Goal: Task Accomplishment & Management: Use online tool/utility

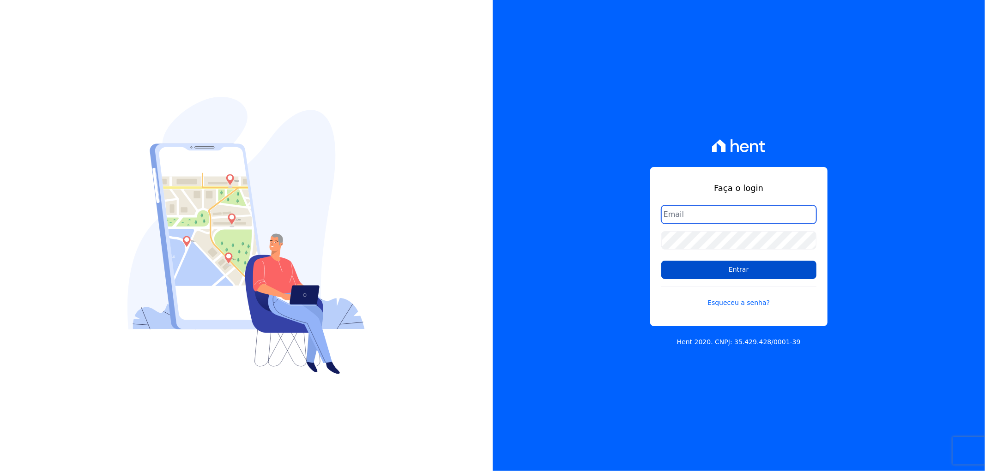
type input "[EMAIL_ADDRESS][DOMAIN_NAME]"
click at [729, 278] on input "Entrar" at bounding box center [738, 270] width 155 height 18
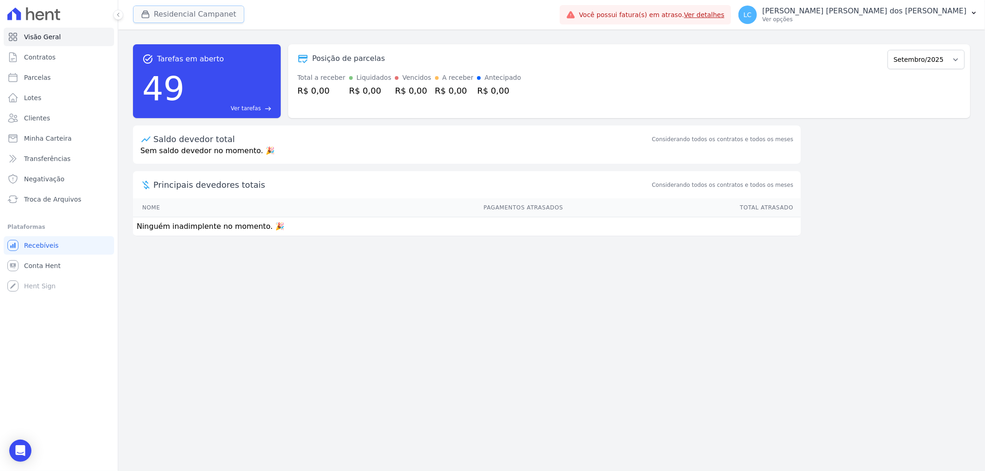
click at [181, 6] on button "Residencial Campanet" at bounding box center [188, 15] width 111 height 18
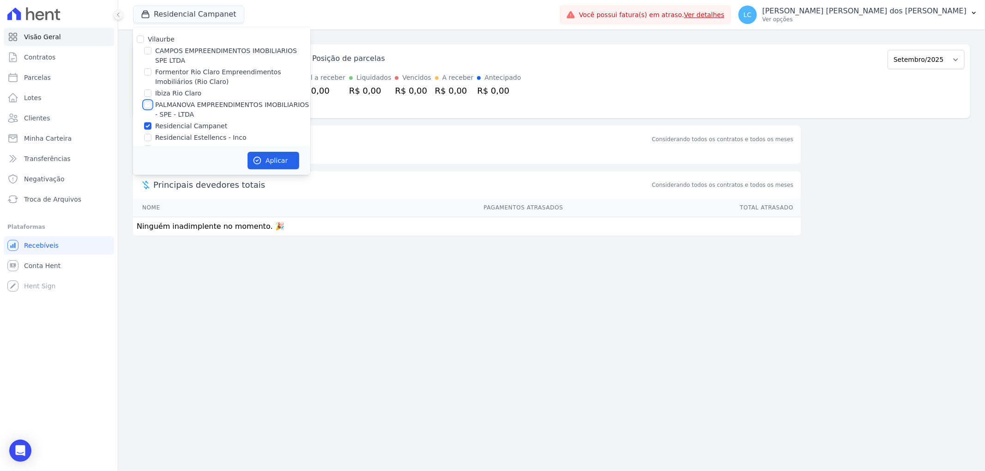
click at [146, 106] on input "PALMANOVA EMPREENDIMENTOS IMOBILIARIOS - SPE - LTDA" at bounding box center [147, 104] width 7 height 7
checkbox input "true"
click at [147, 127] on input "Residencial Campanet" at bounding box center [147, 125] width 7 height 7
checkbox input "false"
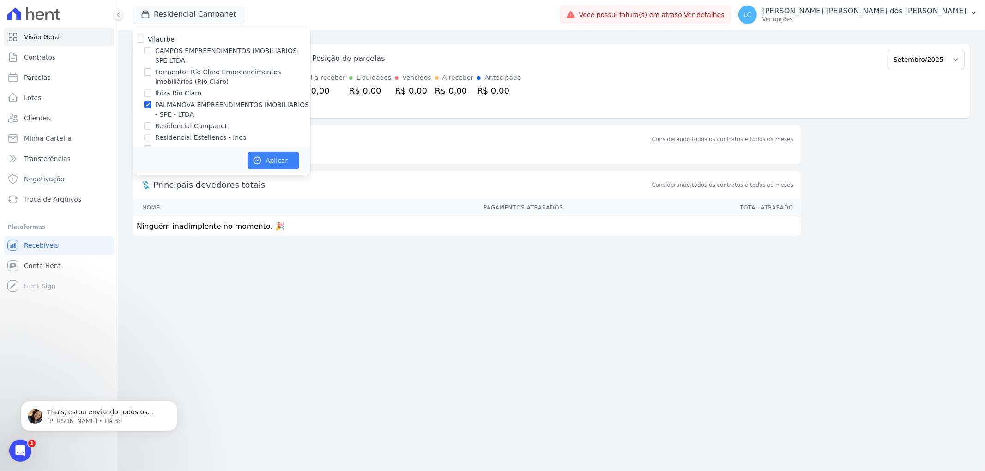
click at [259, 155] on button "Aplicar" at bounding box center [273, 161] width 52 height 18
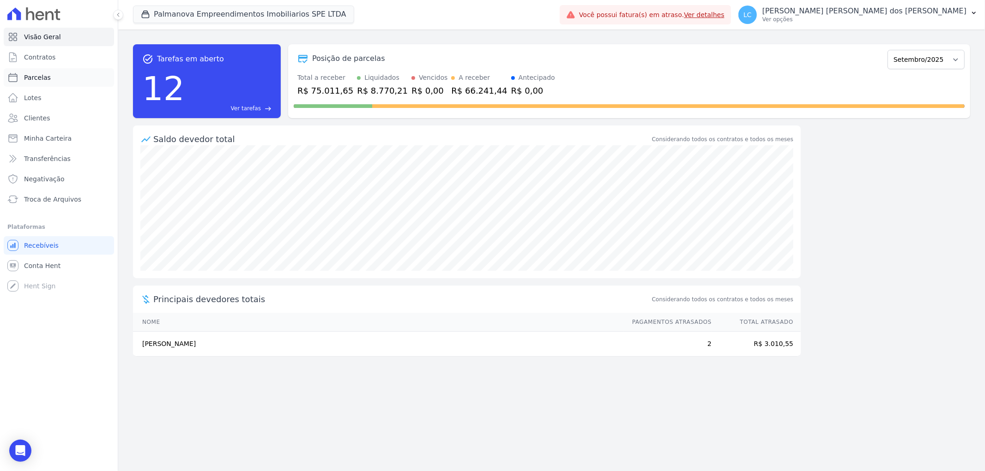
click at [54, 78] on link "Parcelas" at bounding box center [59, 77] width 110 height 18
select select
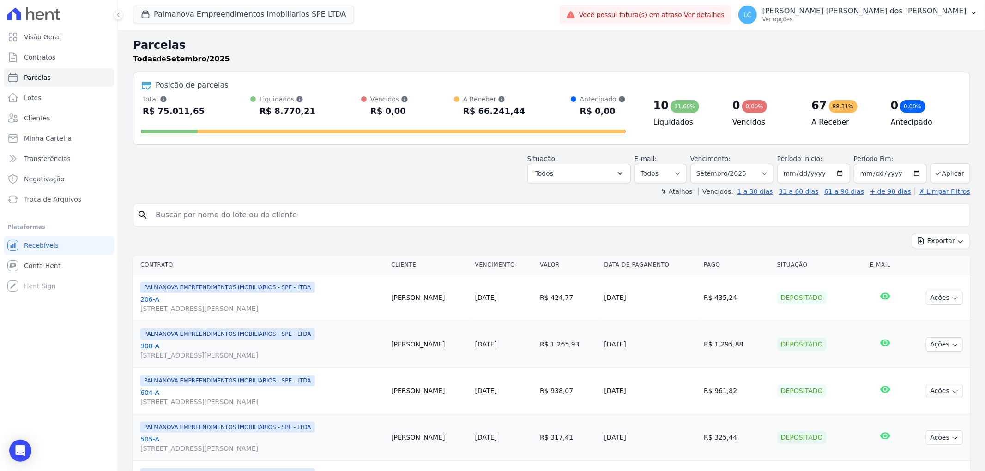
click at [229, 213] on input "search" at bounding box center [558, 215] width 816 height 18
paste input "Lara Iza Schiavi Quirino"
type input "Lara Iza Schiavi Quirino"
select select
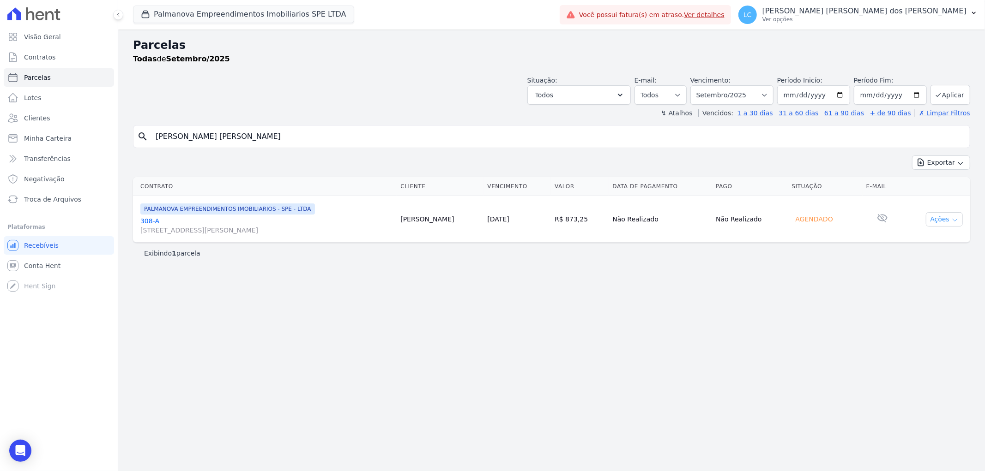
click at [941, 218] on button "Ações" at bounding box center [944, 219] width 37 height 14
click at [932, 240] on link "Ver boleto" at bounding box center [940, 240] width 89 height 17
